Goal: Use online tool/utility

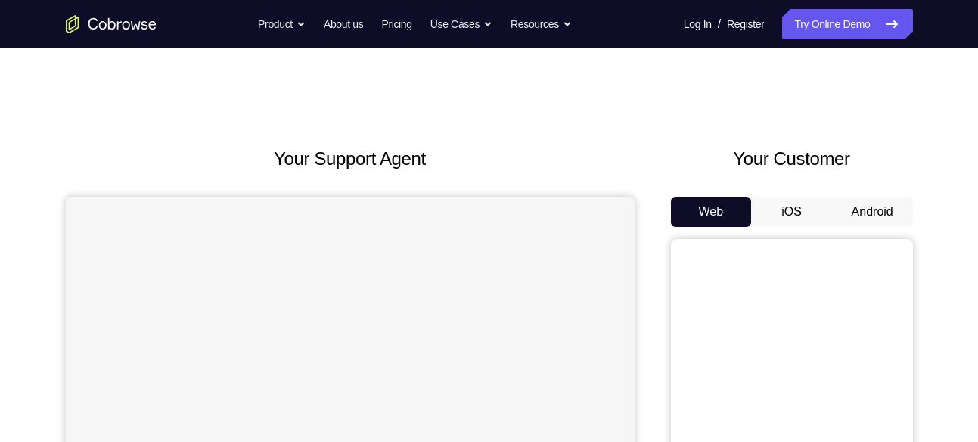
click at [872, 205] on button "Android" at bounding box center [872, 212] width 81 height 30
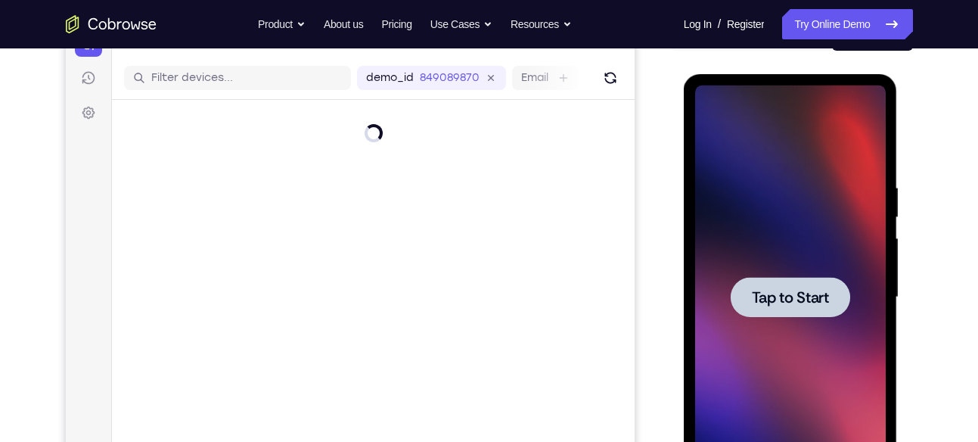
click at [808, 308] on div at bounding box center [791, 297] width 120 height 40
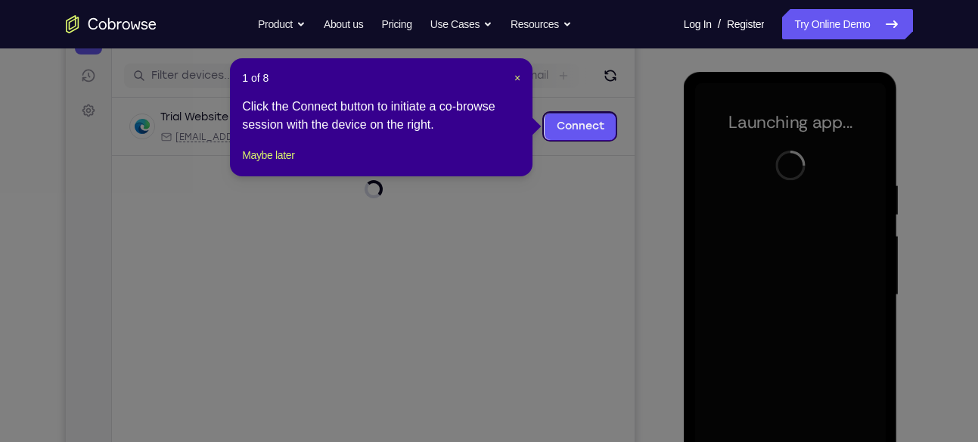
scroll to position [178, 0]
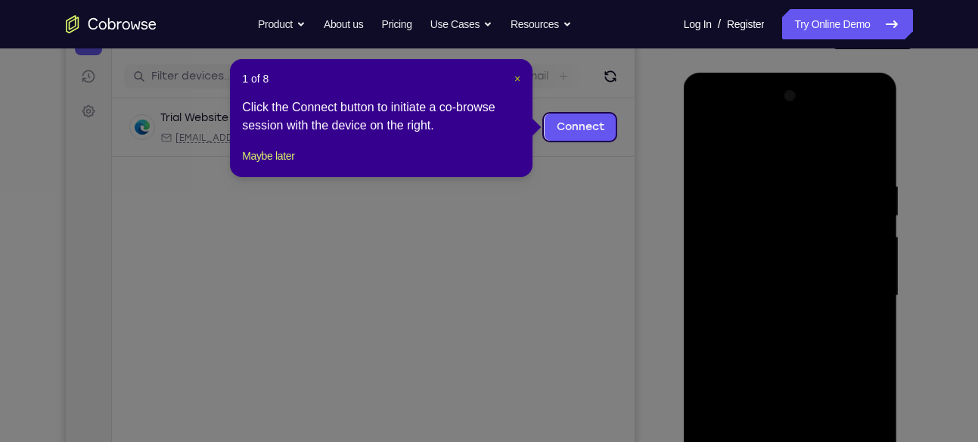
click at [516, 77] on span "×" at bounding box center [517, 79] width 6 height 12
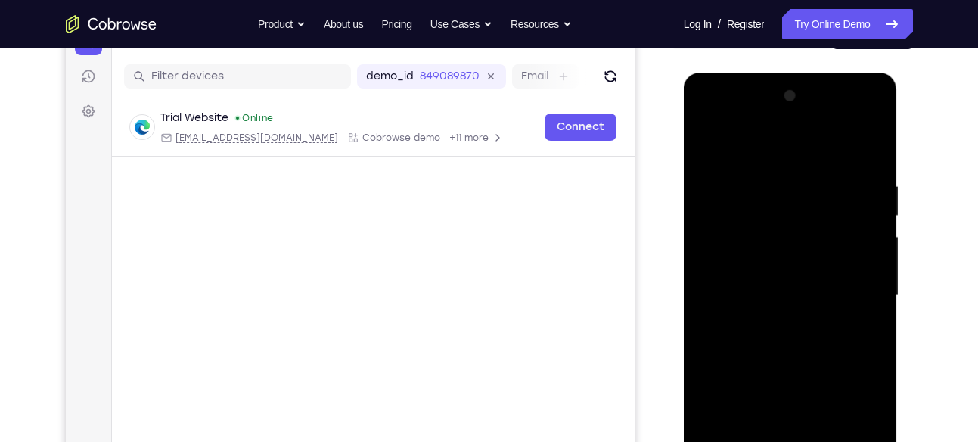
scroll to position [342, 0]
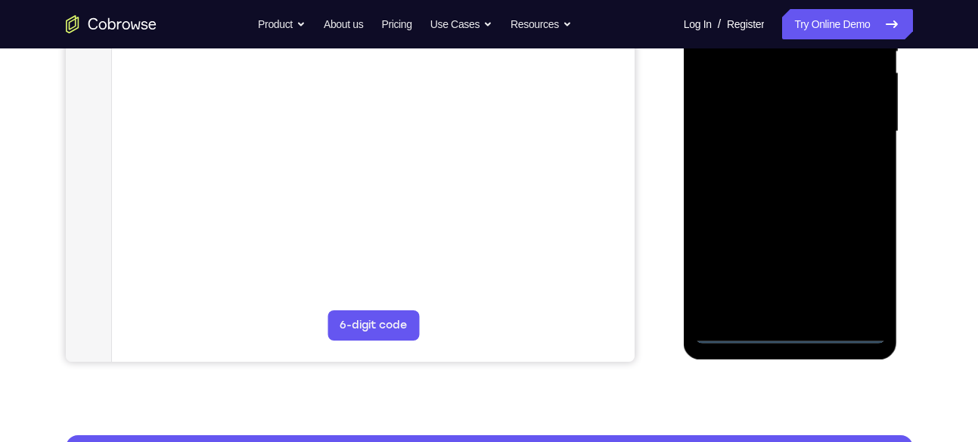
click at [783, 322] on div at bounding box center [790, 132] width 191 height 424
click at [788, 328] on div at bounding box center [790, 132] width 191 height 424
click at [853, 269] on div at bounding box center [790, 132] width 191 height 424
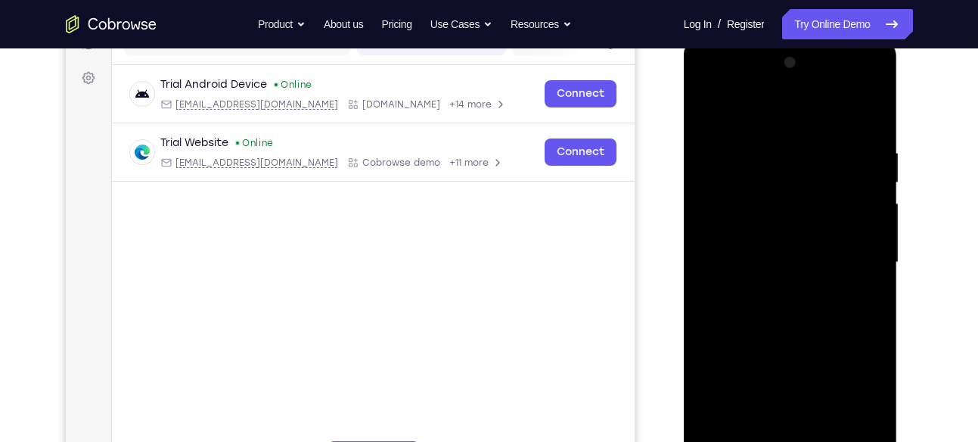
scroll to position [210, 0]
click at [725, 82] on div at bounding box center [790, 263] width 191 height 424
click at [846, 252] on div at bounding box center [790, 263] width 191 height 424
click at [773, 289] on div at bounding box center [790, 263] width 191 height 424
click at [781, 234] on div at bounding box center [790, 263] width 191 height 424
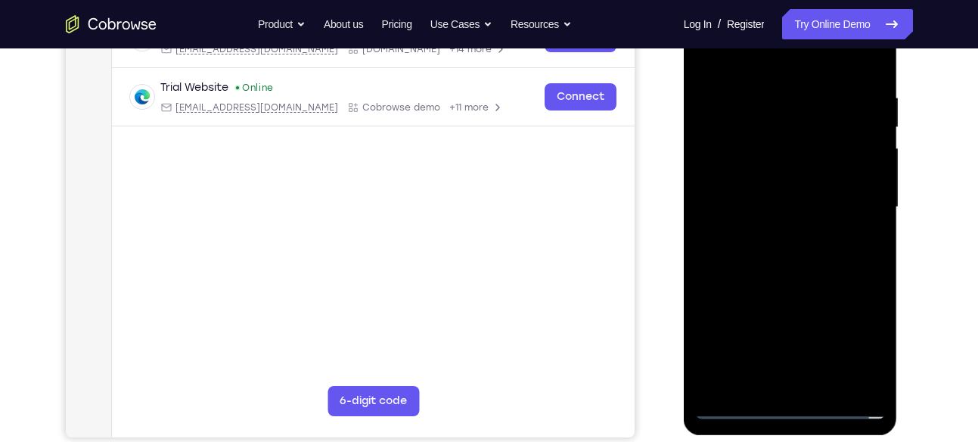
scroll to position [390, 0]
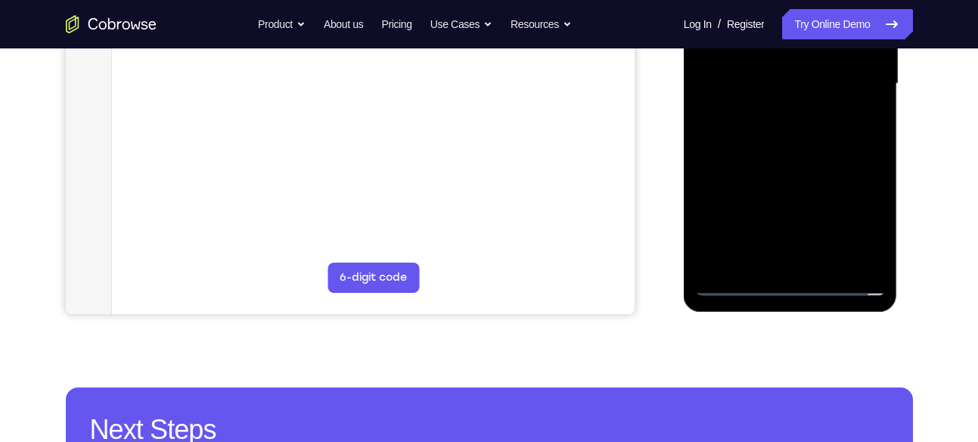
click at [879, 259] on div at bounding box center [790, 84] width 191 height 424
click at [741, 276] on div at bounding box center [790, 84] width 191 height 424
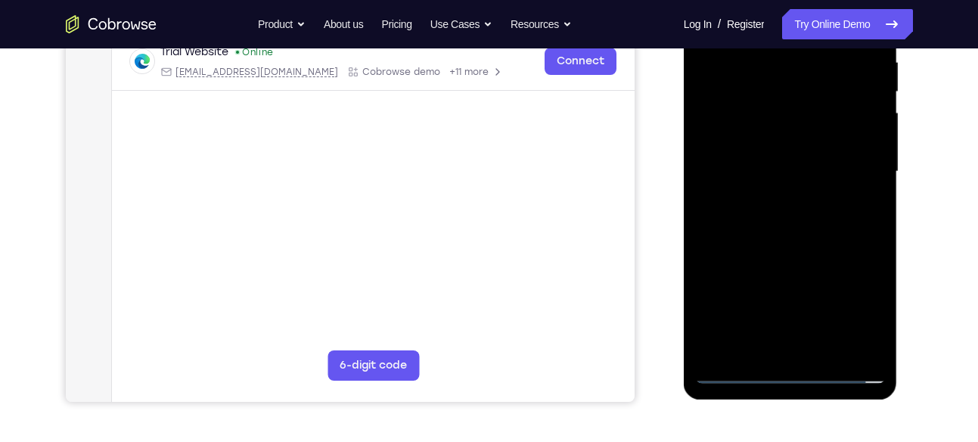
scroll to position [301, 0]
click at [795, 131] on div at bounding box center [790, 173] width 191 height 424
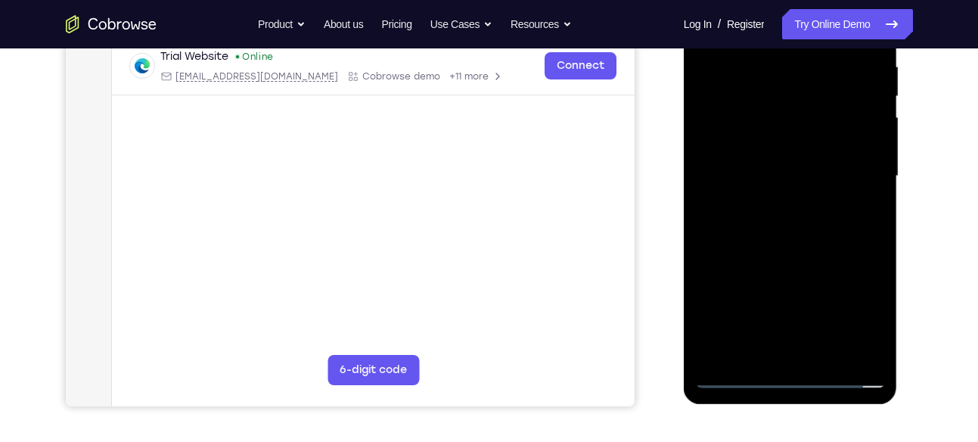
scroll to position [298, 0]
click at [773, 64] on div at bounding box center [790, 176] width 191 height 424
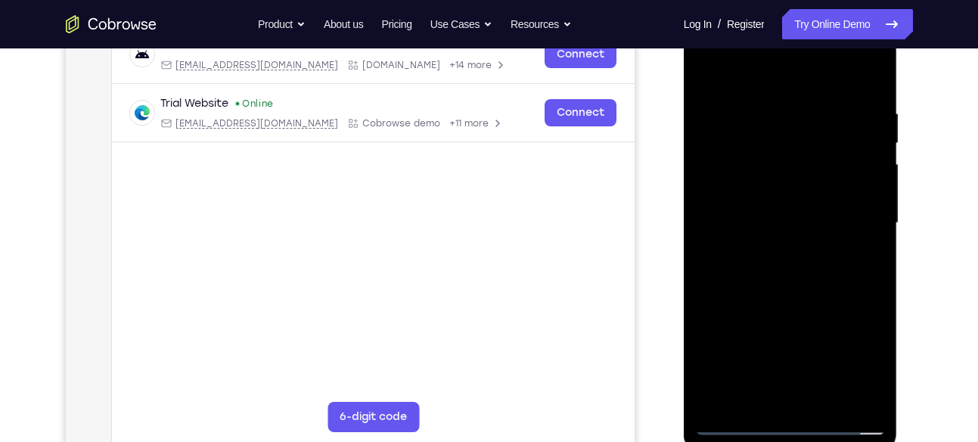
scroll to position [250, 0]
click at [872, 127] on div at bounding box center [790, 224] width 191 height 424
click at [868, 71] on div at bounding box center [790, 224] width 191 height 424
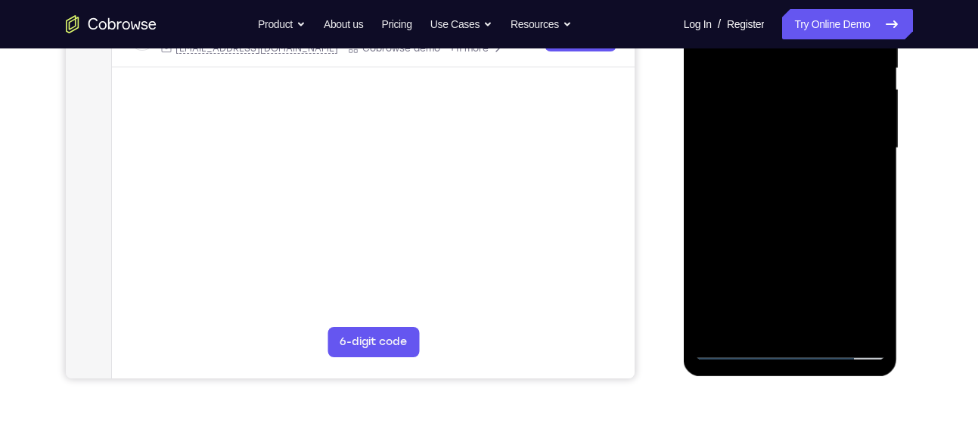
scroll to position [334, 0]
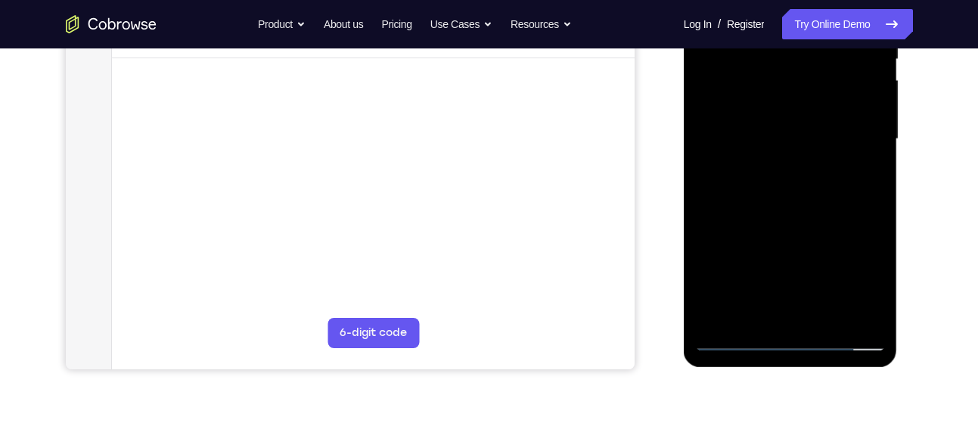
click at [817, 222] on div at bounding box center [790, 139] width 191 height 424
click at [826, 313] on div at bounding box center [790, 139] width 191 height 424
click at [809, 216] on div at bounding box center [790, 139] width 191 height 424
click at [735, 341] on div at bounding box center [790, 139] width 191 height 424
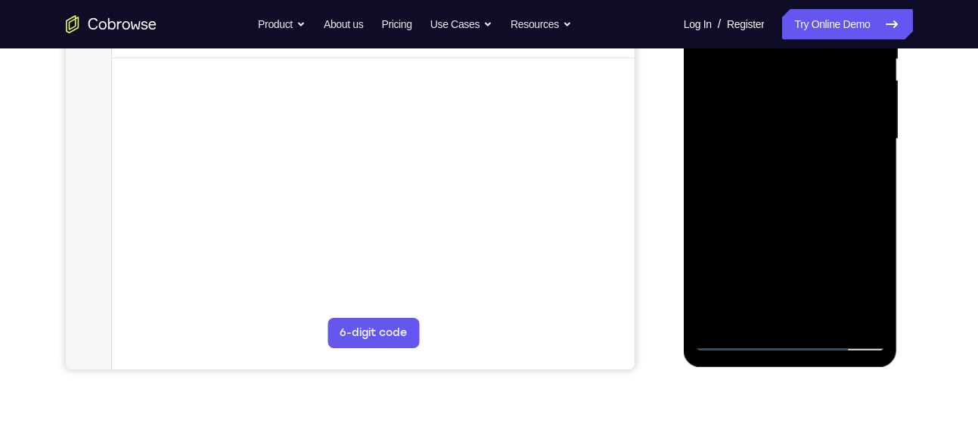
click at [828, 314] on div at bounding box center [790, 139] width 191 height 424
click at [859, 98] on div at bounding box center [790, 139] width 191 height 424
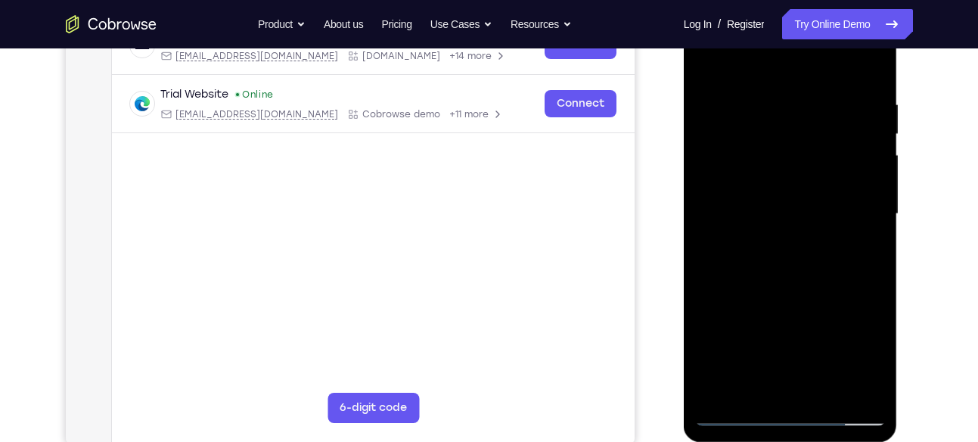
scroll to position [256, 0]
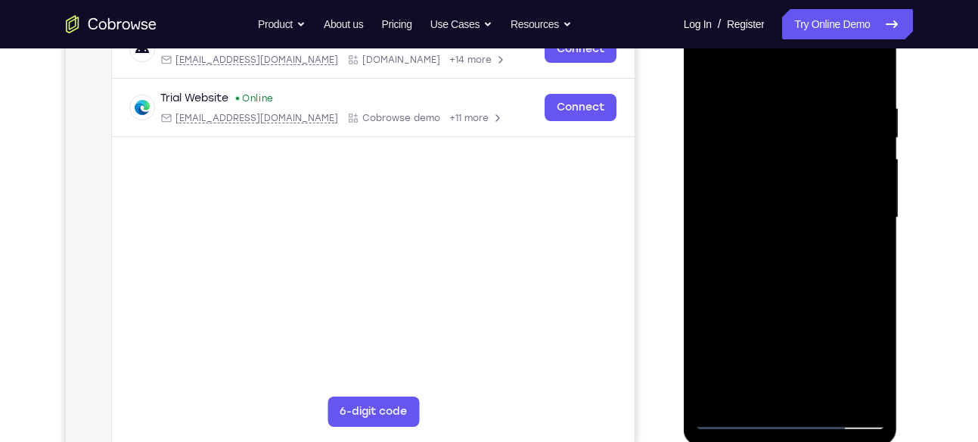
click at [771, 132] on div at bounding box center [790, 218] width 191 height 424
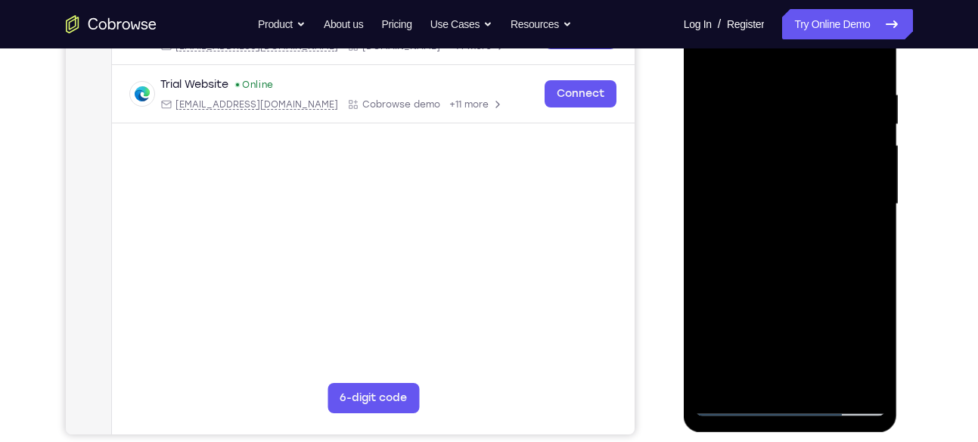
scroll to position [169, 0]
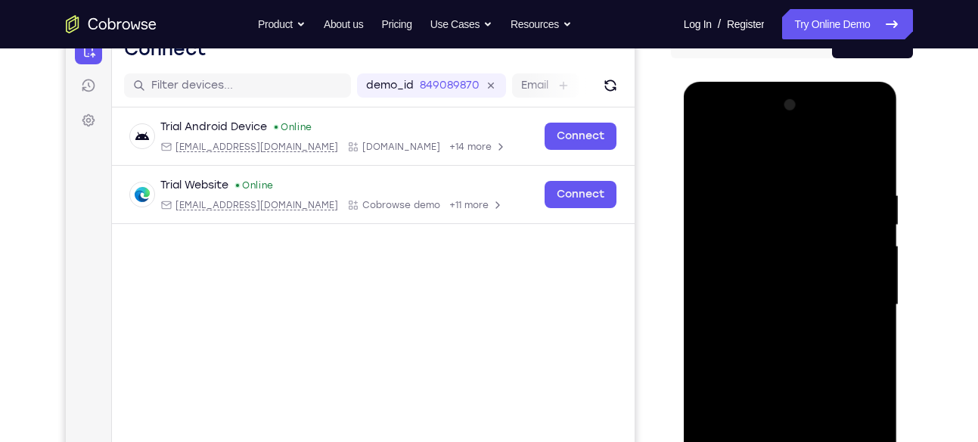
click at [706, 155] on div at bounding box center [790, 305] width 191 height 424
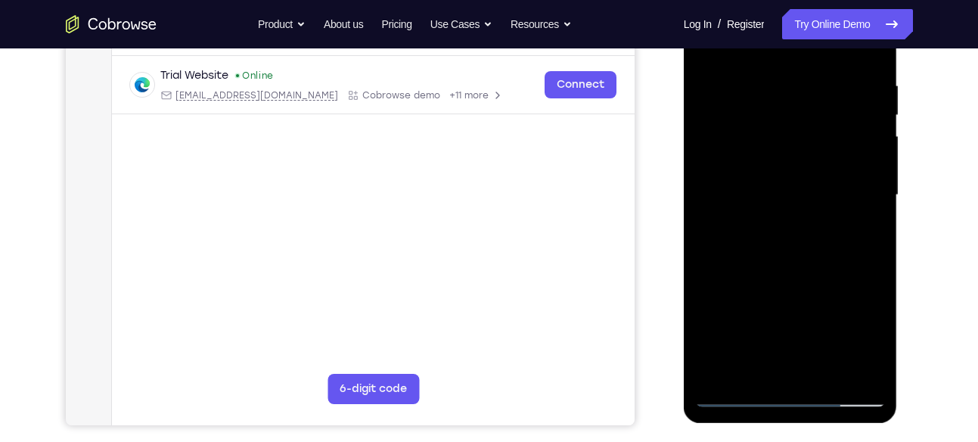
scroll to position [287, 0]
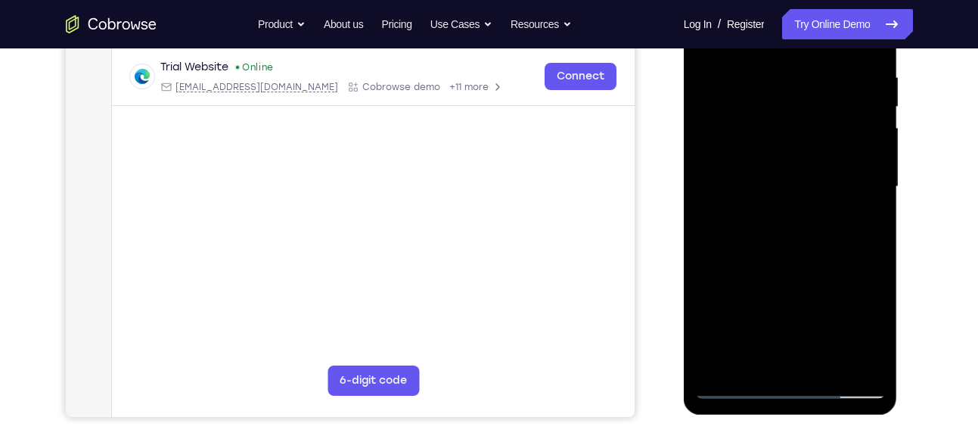
click at [731, 384] on div at bounding box center [790, 187] width 191 height 424
click at [741, 380] on div at bounding box center [790, 187] width 191 height 424
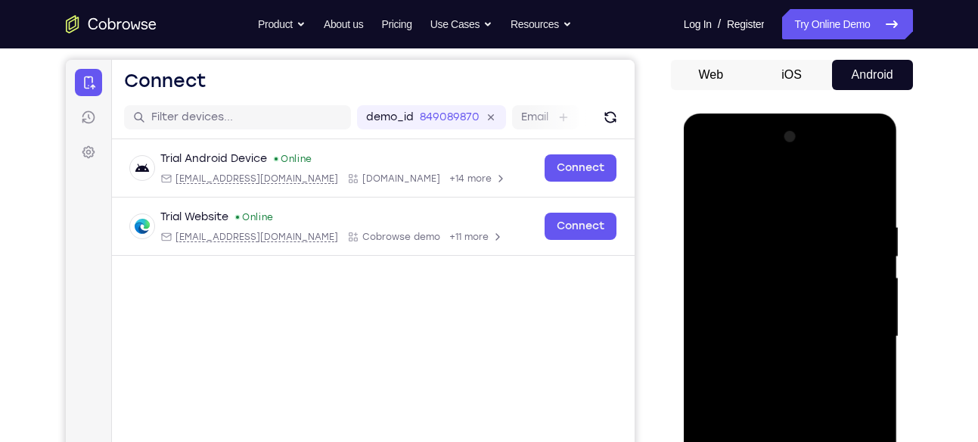
scroll to position [136, 0]
click at [707, 184] on div at bounding box center [790, 338] width 191 height 424
click at [707, 186] on div at bounding box center [790, 338] width 191 height 424
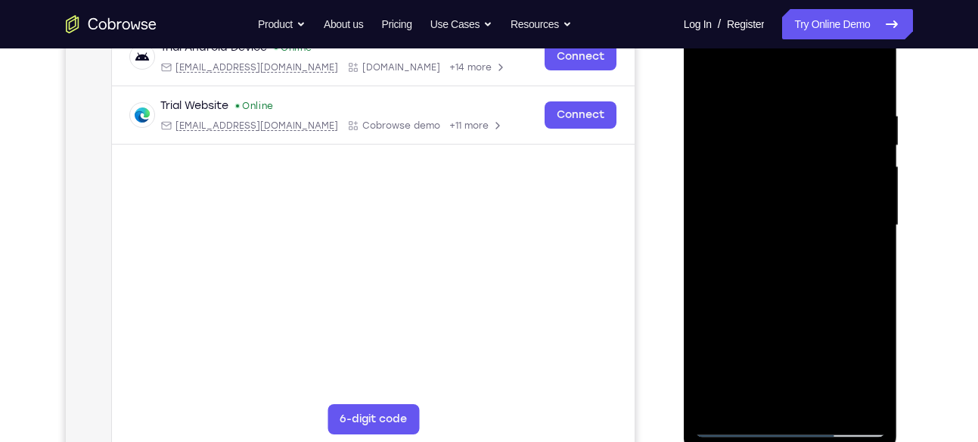
scroll to position [247, 0]
click at [750, 214] on div at bounding box center [790, 226] width 191 height 424
click at [765, 67] on div at bounding box center [790, 226] width 191 height 424
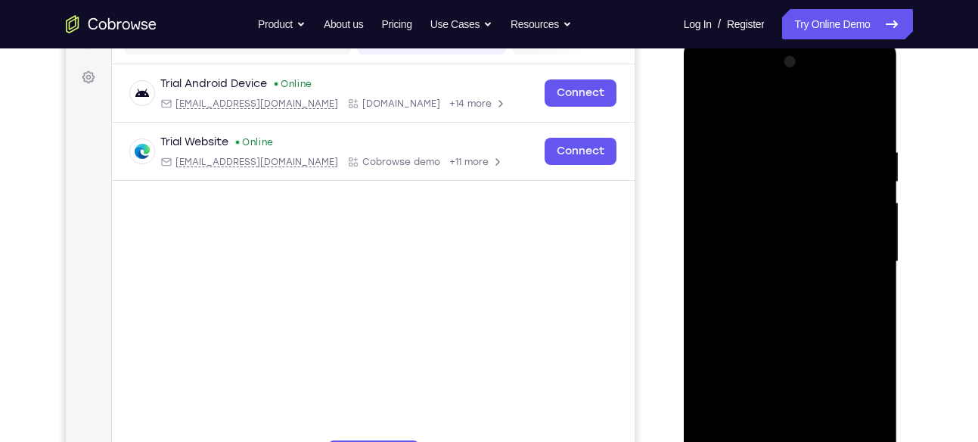
click at [711, 215] on div at bounding box center [790, 262] width 191 height 424
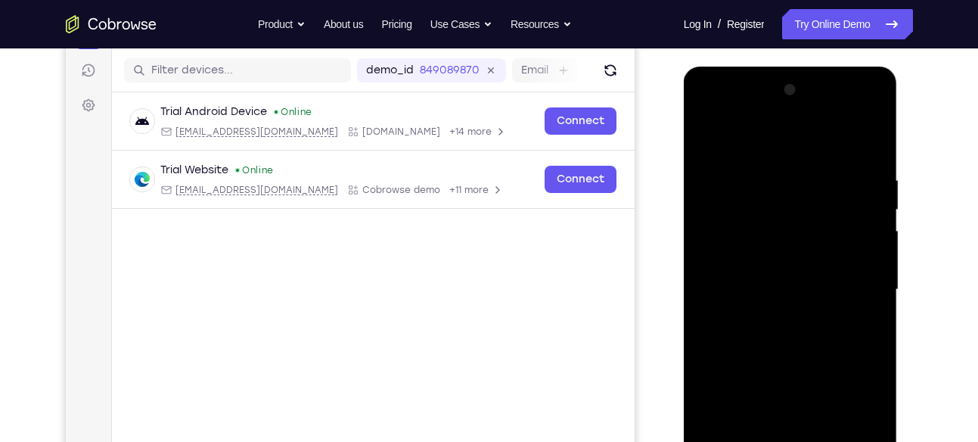
scroll to position [183, 0]
click at [700, 193] on div at bounding box center [790, 291] width 191 height 424
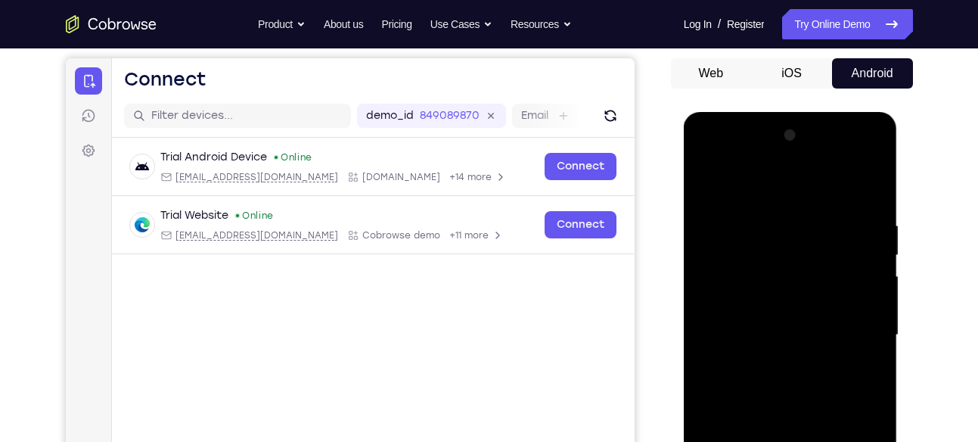
scroll to position [140, 0]
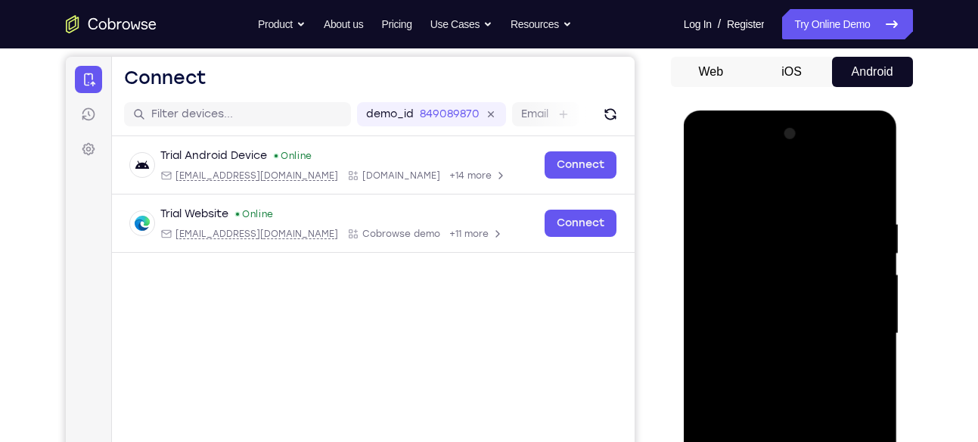
drag, startPoint x: 719, startPoint y: 241, endPoint x: 718, endPoint y: 167, distance: 74.1
click at [718, 167] on div at bounding box center [790, 334] width 191 height 424
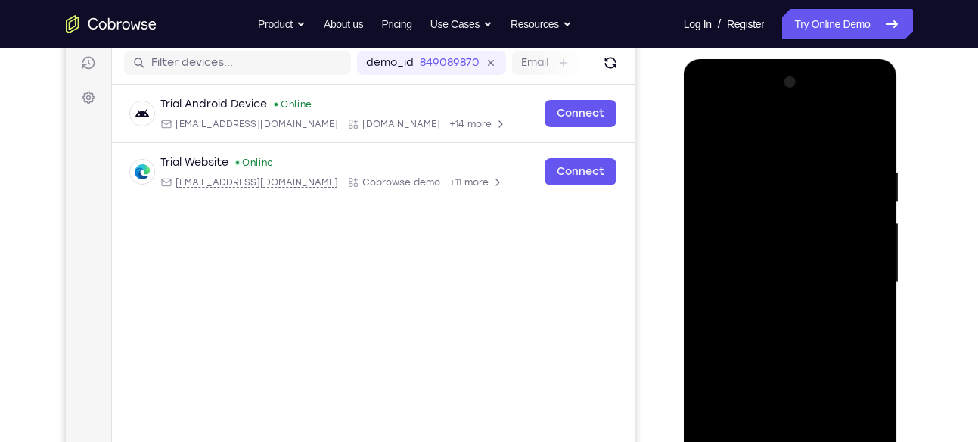
scroll to position [192, 0]
drag, startPoint x: 846, startPoint y: 190, endPoint x: 859, endPoint y: 210, distance: 24.5
click at [859, 210] on div at bounding box center [790, 282] width 191 height 424
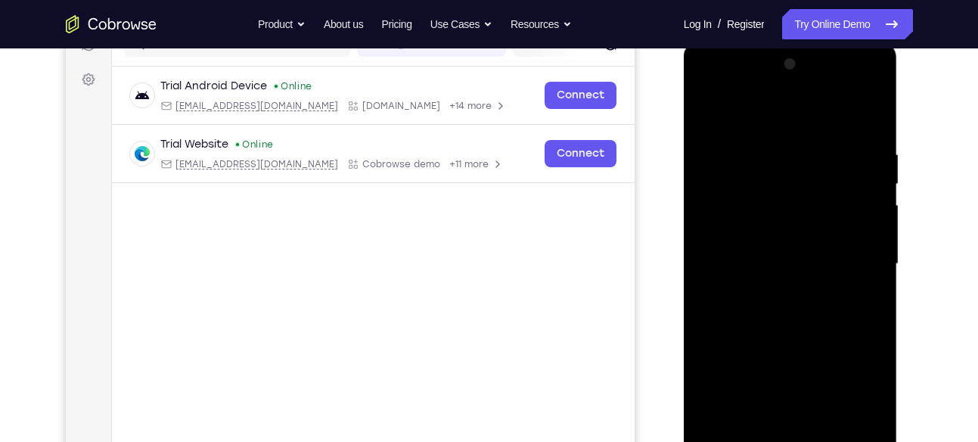
scroll to position [210, 0]
click at [861, 201] on div at bounding box center [790, 263] width 191 height 424
click at [707, 187] on div at bounding box center [790, 263] width 191 height 424
click at [845, 181] on div at bounding box center [790, 263] width 191 height 424
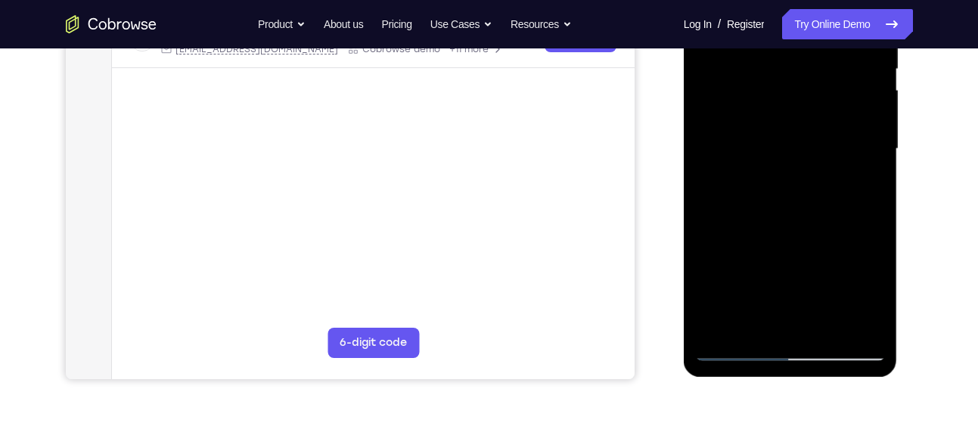
scroll to position [325, 0]
click at [833, 193] on div at bounding box center [790, 148] width 191 height 424
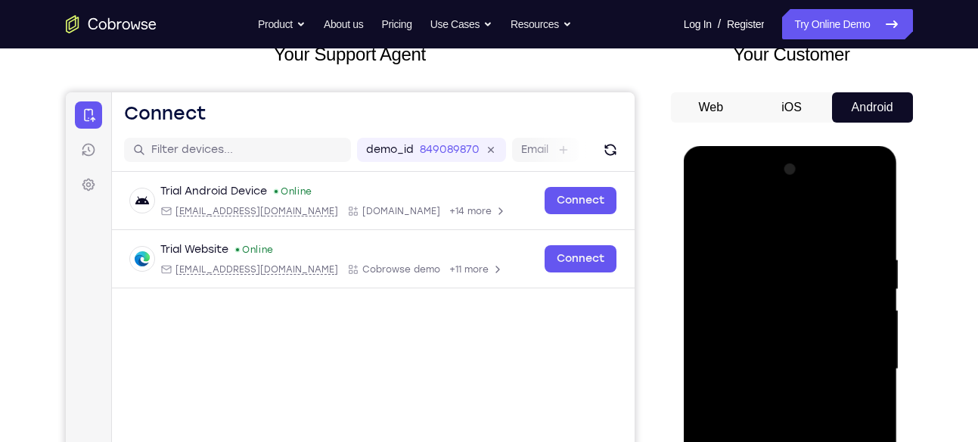
scroll to position [104, 0]
click at [833, 193] on div at bounding box center [790, 370] width 191 height 424
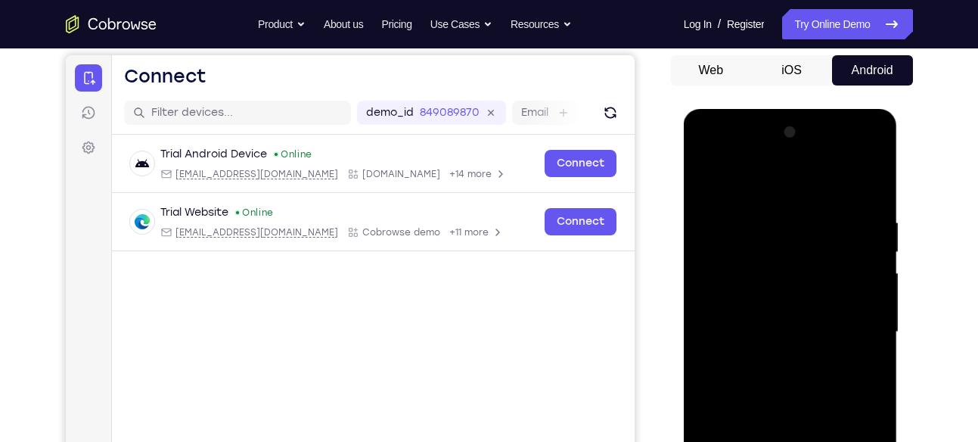
scroll to position [144, 0]
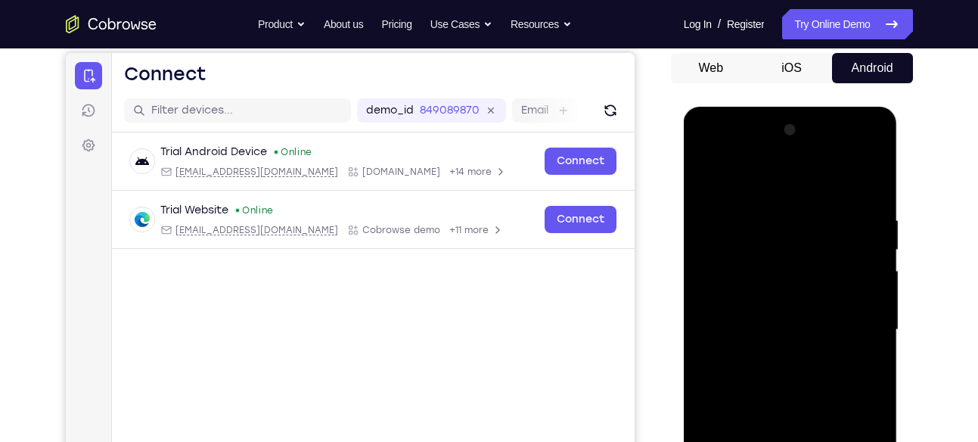
click at [877, 208] on div at bounding box center [790, 330] width 191 height 424
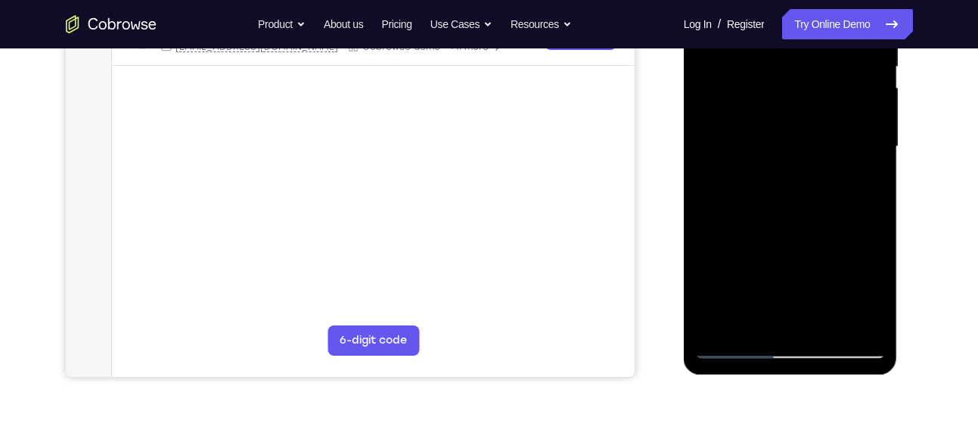
scroll to position [337, 0]
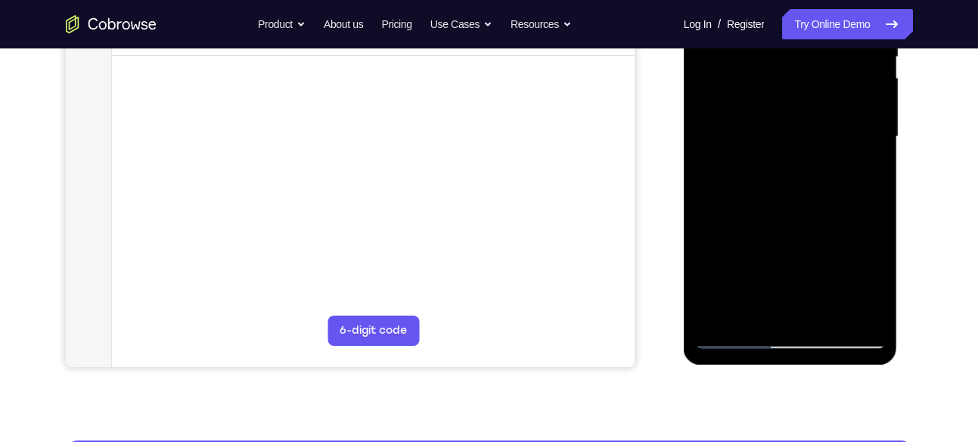
click at [852, 177] on div at bounding box center [790, 137] width 191 height 424
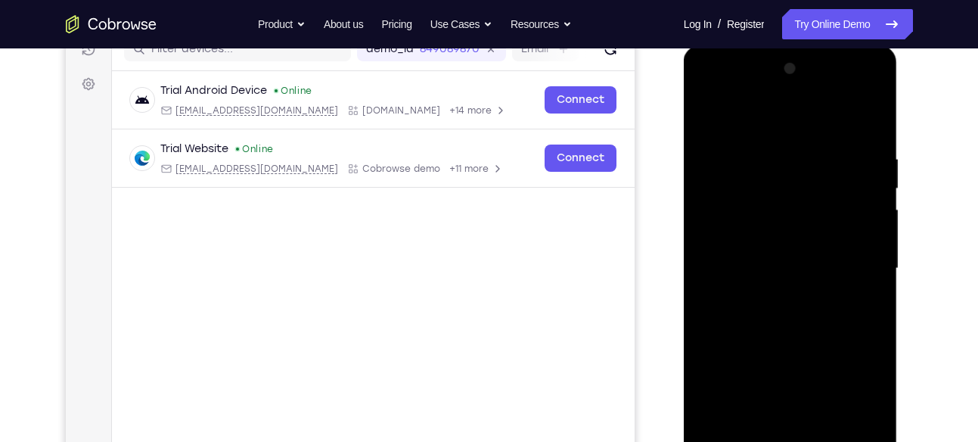
scroll to position [204, 0]
click at [878, 164] on div at bounding box center [790, 269] width 191 height 424
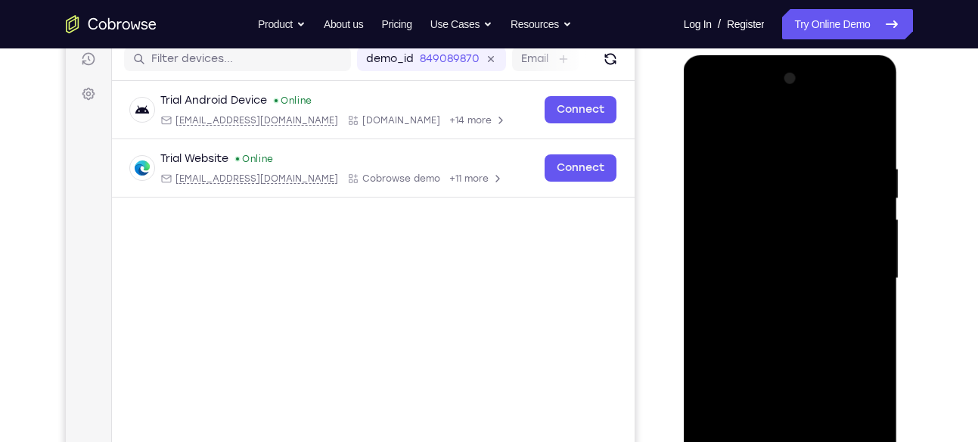
scroll to position [196, 0]
click at [866, 201] on div at bounding box center [790, 278] width 191 height 424
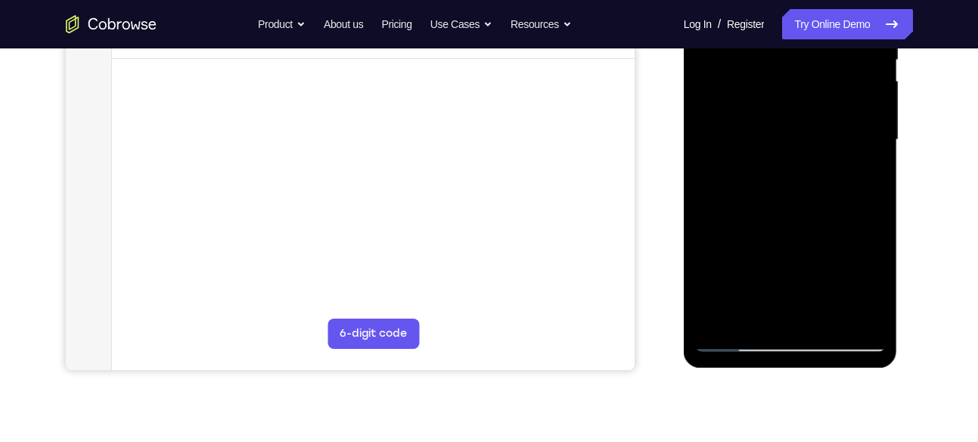
scroll to position [331, 0]
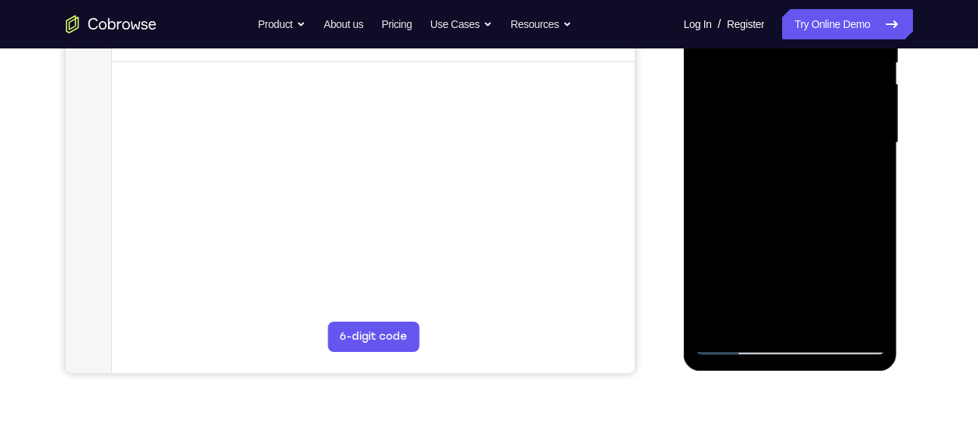
click at [697, 148] on div at bounding box center [790, 143] width 191 height 424
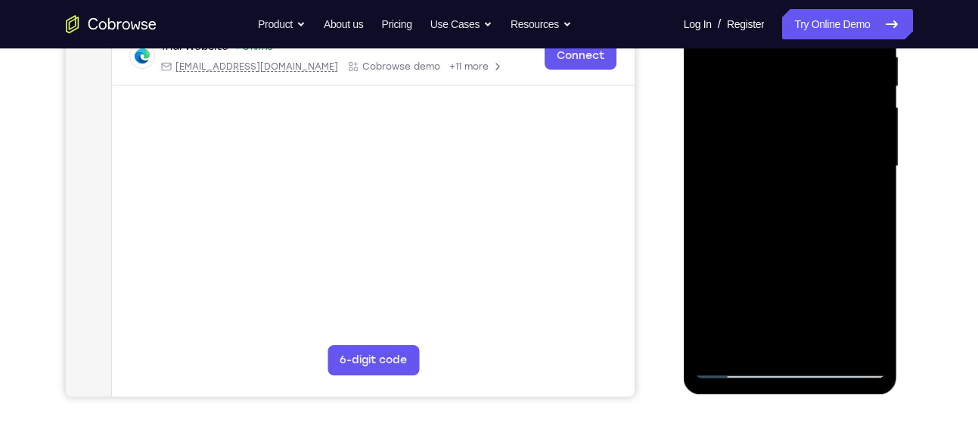
scroll to position [216, 0]
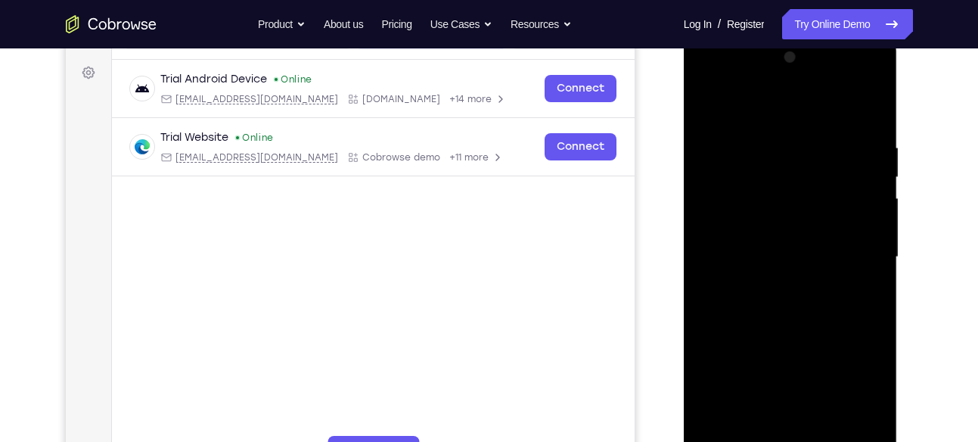
click at [871, 61] on div at bounding box center [790, 257] width 191 height 424
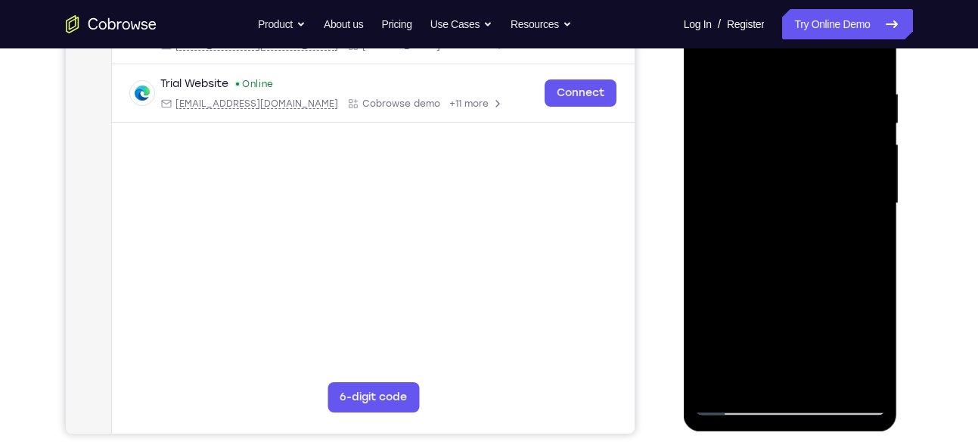
scroll to position [269, 0]
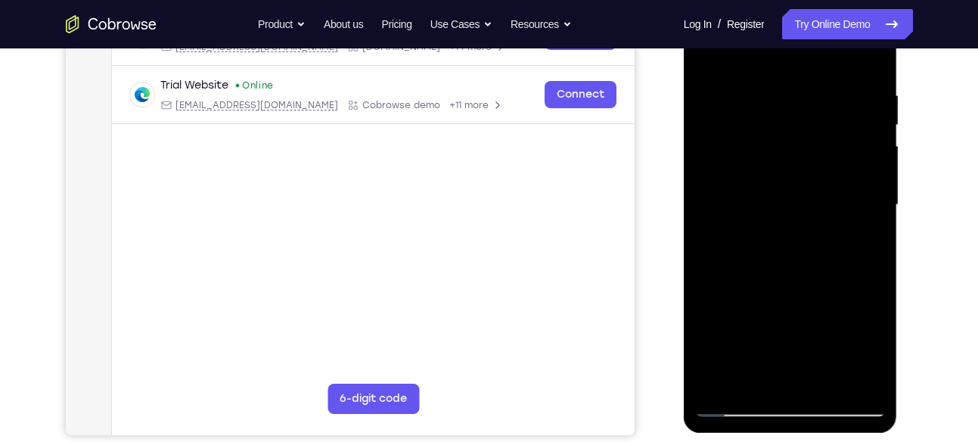
click at [859, 380] on div at bounding box center [790, 205] width 191 height 424
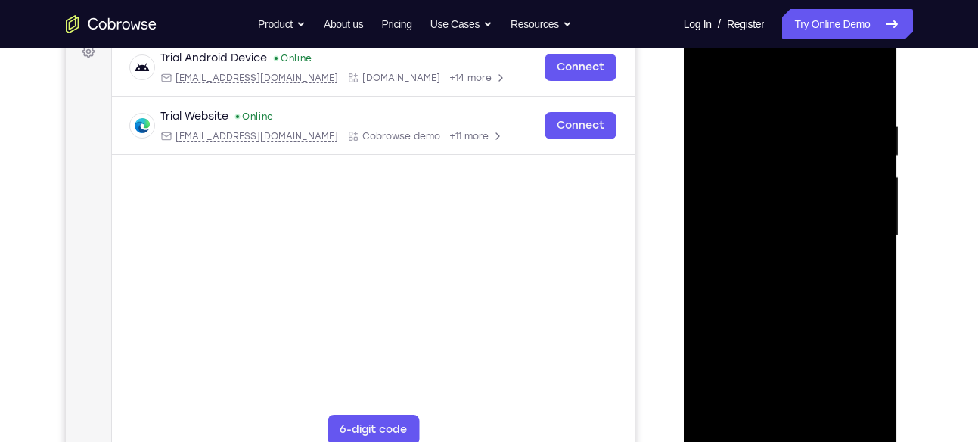
click at [803, 259] on div at bounding box center [790, 236] width 191 height 424
click at [739, 121] on div at bounding box center [790, 236] width 191 height 424
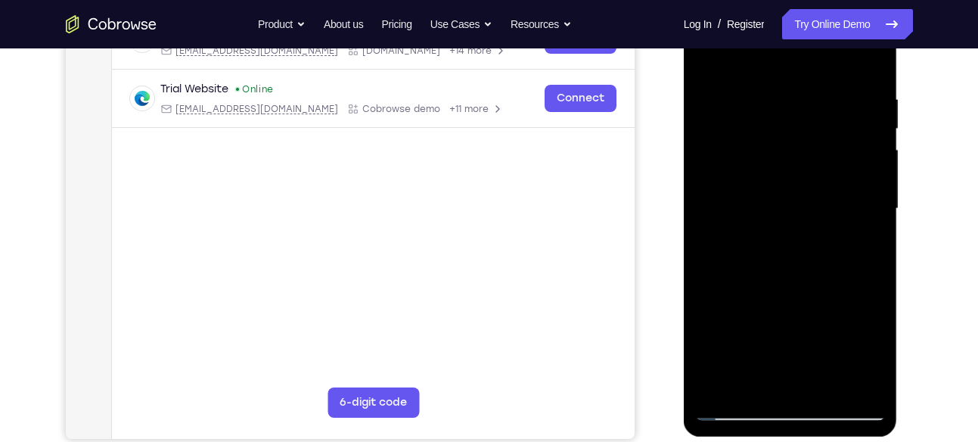
click at [806, 82] on div at bounding box center [790, 209] width 191 height 424
click at [794, 270] on div at bounding box center [790, 209] width 191 height 424
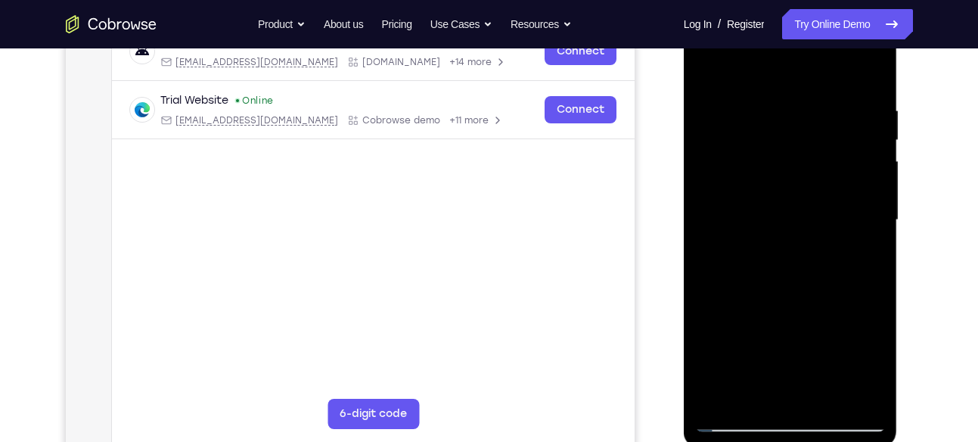
click at [710, 70] on div at bounding box center [790, 220] width 191 height 424
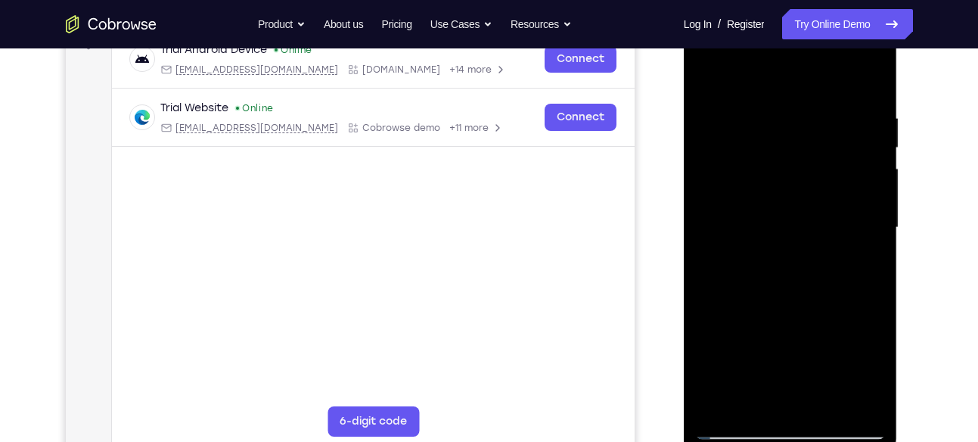
scroll to position [241, 0]
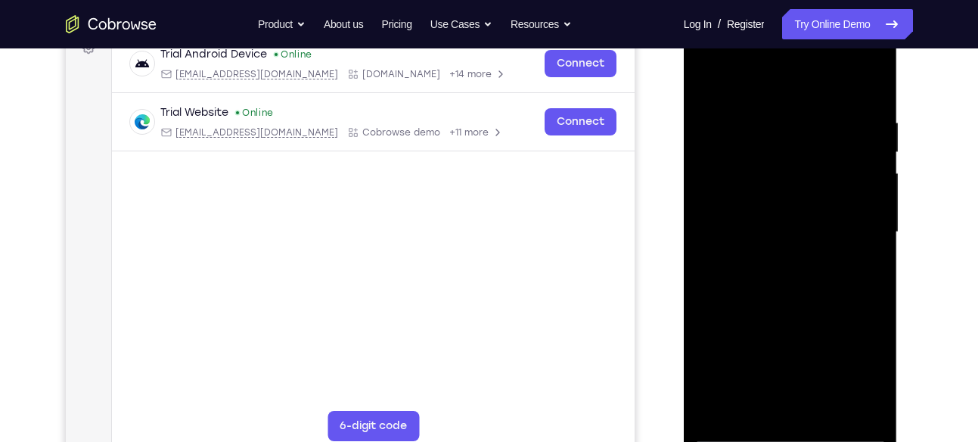
click at [714, 73] on div at bounding box center [790, 232] width 191 height 424
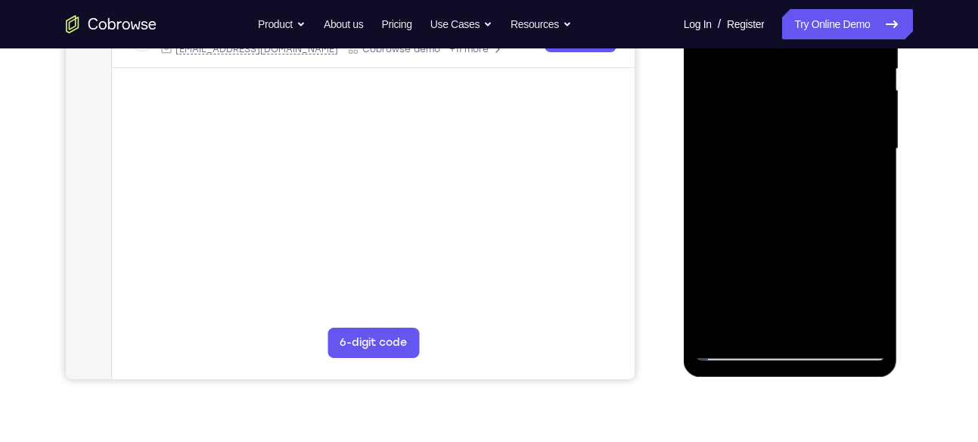
scroll to position [326, 0]
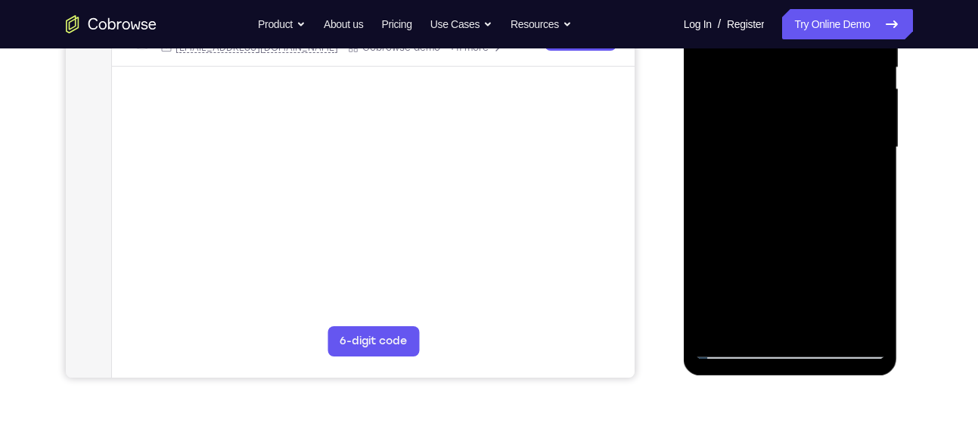
drag, startPoint x: 840, startPoint y: 250, endPoint x: 831, endPoint y: 208, distance: 43.2
click at [831, 208] on div at bounding box center [790, 148] width 191 height 424
click at [737, 222] on div at bounding box center [790, 148] width 191 height 424
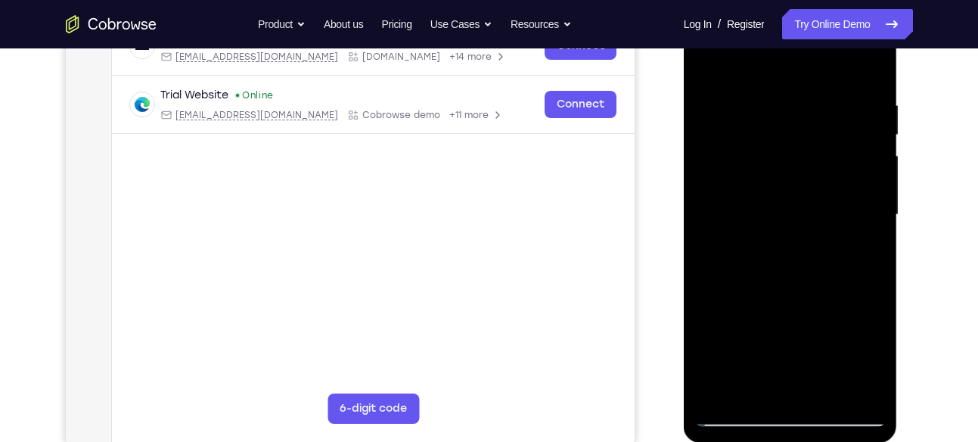
scroll to position [258, 0]
click at [877, 184] on div at bounding box center [790, 216] width 191 height 424
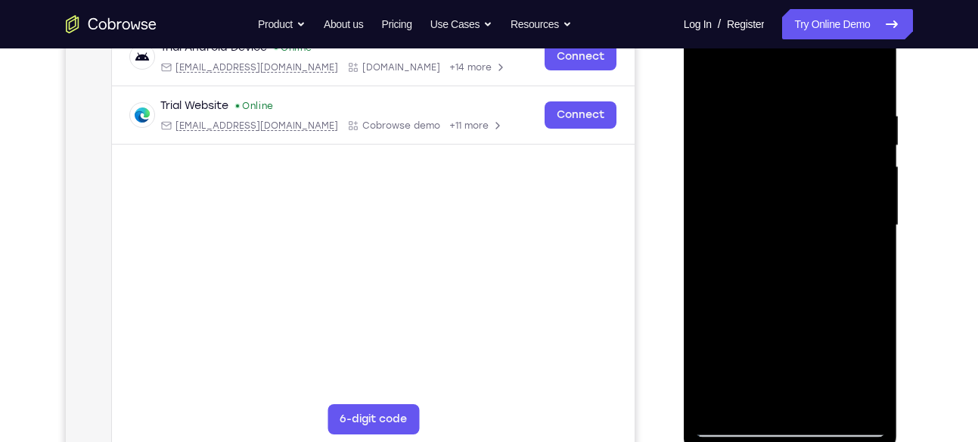
click at [874, 193] on div at bounding box center [790, 226] width 191 height 424
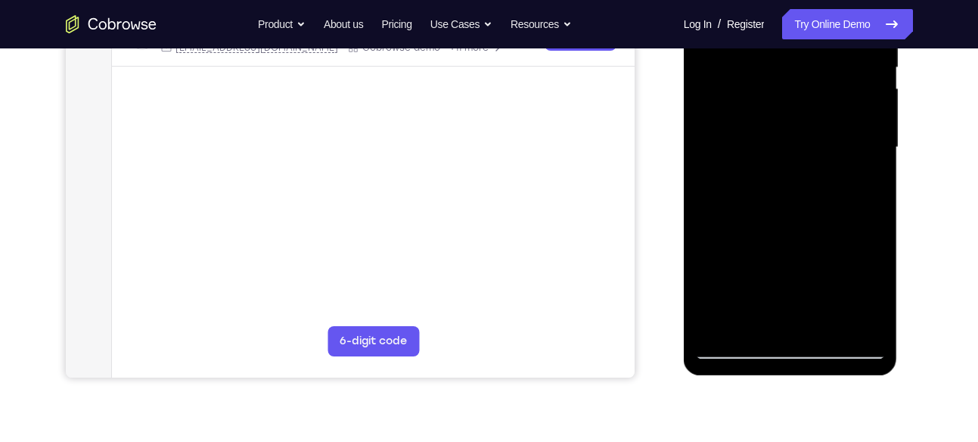
scroll to position [327, 0]
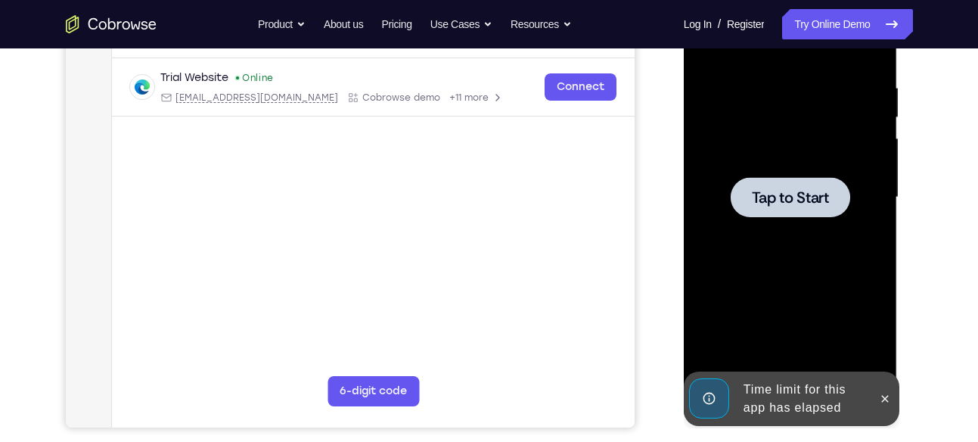
scroll to position [272, 0]
